Goal: Information Seeking & Learning: Find specific fact

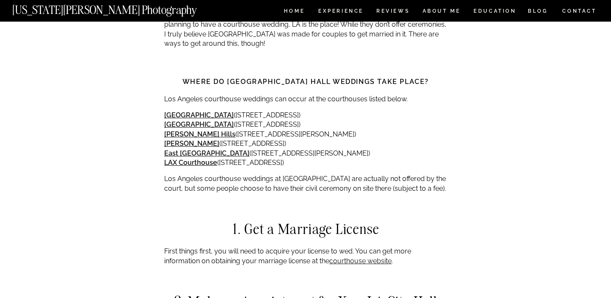
scroll to position [736, 0]
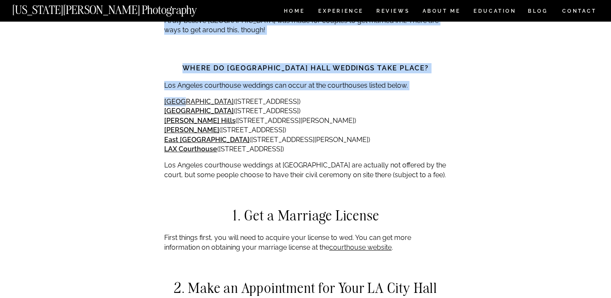
drag, startPoint x: 151, startPoint y: 85, endPoint x: 183, endPoint y: 92, distance: 32.5
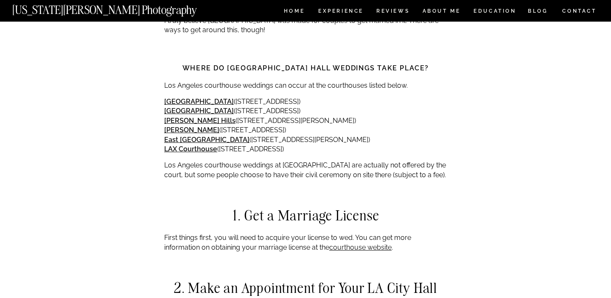
click at [338, 101] on p "[GEOGRAPHIC_DATA] ([STREET_ADDRESS][GEOGRAPHIC_DATA][STREET_ADDRESS][PERSON_NAM…" at bounding box center [305, 125] width 283 height 57
drag, startPoint x: 328, startPoint y: 91, endPoint x: 195, endPoint y: 88, distance: 133.6
click at [195, 97] on p "[GEOGRAPHIC_DATA] ([STREET_ADDRESS][GEOGRAPHIC_DATA][STREET_ADDRESS][PERSON_NAM…" at bounding box center [305, 125] width 283 height 57
copy p "[STREET_ADDRESS])"
drag, startPoint x: 359, startPoint y: 101, endPoint x: 200, endPoint y: 102, distance: 158.6
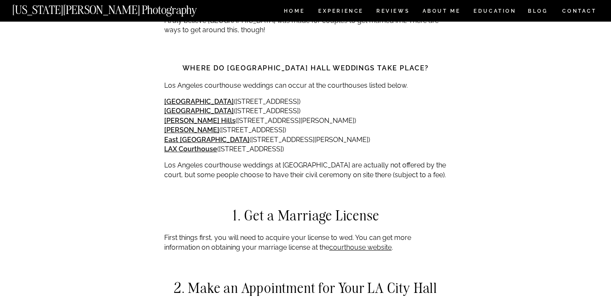
click at [200, 102] on p "[GEOGRAPHIC_DATA] ([STREET_ADDRESS][GEOGRAPHIC_DATA][STREET_ADDRESS][PERSON_NAM…" at bounding box center [305, 125] width 283 height 57
copy p "[STREET_ADDRESS])"
drag, startPoint x: 381, startPoint y: 109, endPoint x: 209, endPoint y: 113, distance: 172.6
click at [209, 113] on p "[GEOGRAPHIC_DATA] ([STREET_ADDRESS][GEOGRAPHIC_DATA][STREET_ADDRESS][PERSON_NAM…" at bounding box center [305, 125] width 283 height 57
copy p "[STREET_ADDRESS][PERSON_NAME])"
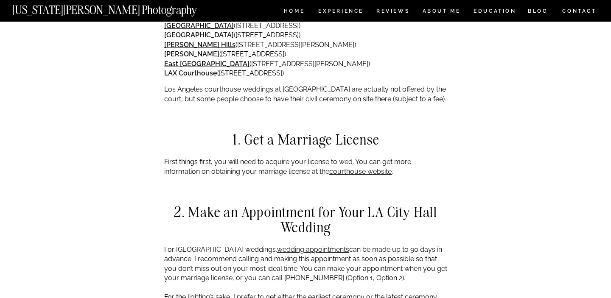
scroll to position [839, 0]
